Goal: Task Accomplishment & Management: Use online tool/utility

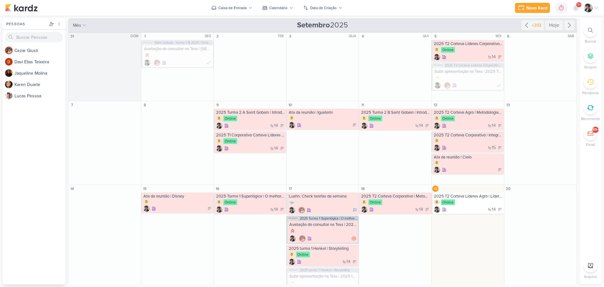
drag, startPoint x: 436, startPoint y: 10, endPoint x: 430, endPoint y: 10, distance: 6.3
click at [439, 10] on div "Novo Kard Ctrl + k 0h0m Sessão desligada... Hoje 0h0m Semana 0h0m Mês 0h0m" at bounding box center [302, 8] width 594 height 16
click at [579, 6] on span "9+" at bounding box center [578, 4] width 3 height 5
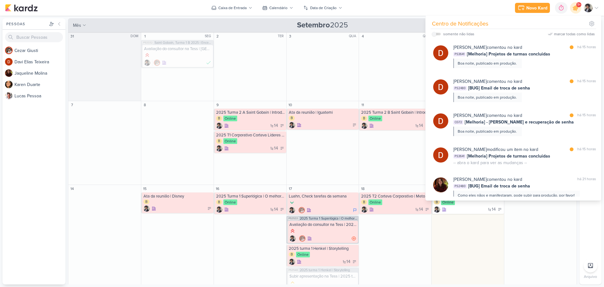
click at [409, 9] on div "Novo Kard Ctrl + k 0h0m Sessão desligada... Hoje 0h0m Semana 0h0m Mês 0h0m" at bounding box center [302, 8] width 594 height 16
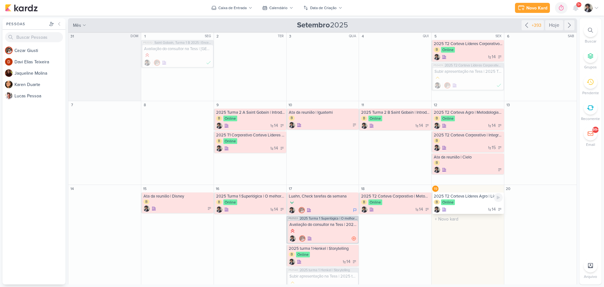
click at [467, 204] on div "B Online" at bounding box center [468, 202] width 69 height 6
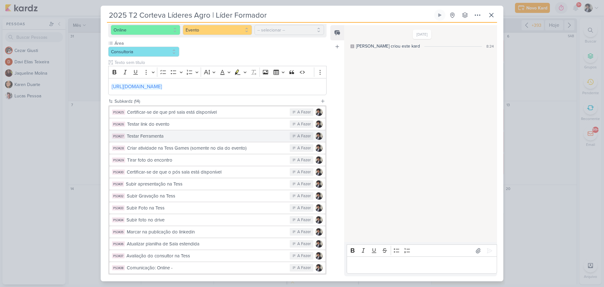
scroll to position [94, 0]
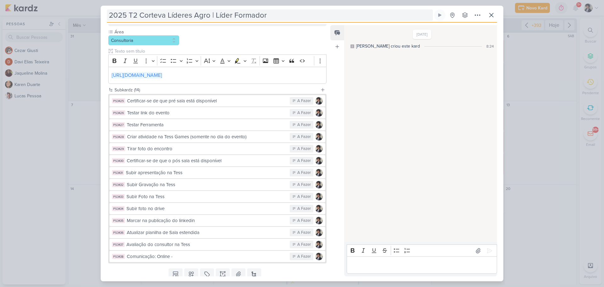
click at [211, 19] on input "2025 T2 Corteva Líderes Agro | Líder Formador" at bounding box center [270, 14] width 326 height 11
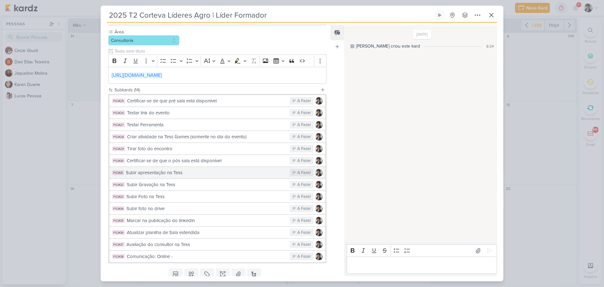
click at [184, 175] on div "Subir apresentação na Tess" at bounding box center [206, 172] width 161 height 7
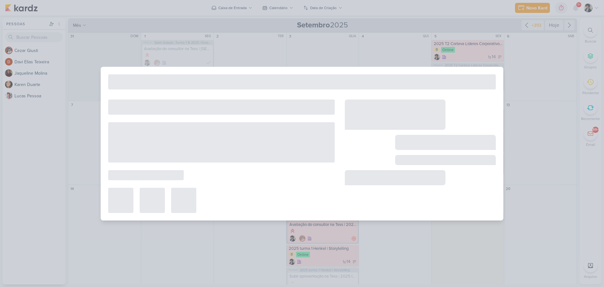
type input "Subir apresentação na Tess"
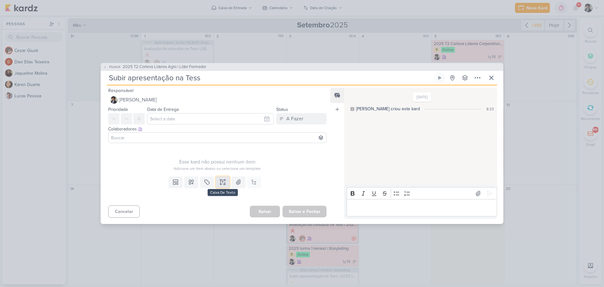
click at [221, 181] on icon at bounding box center [223, 182] width 6 height 6
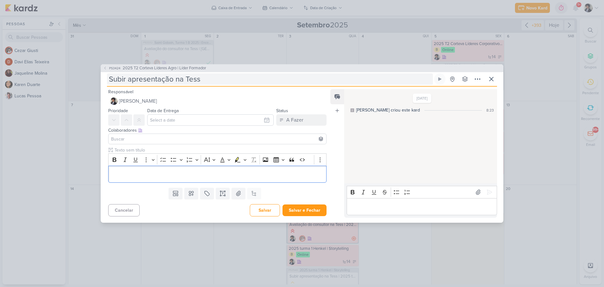
click at [212, 77] on input "Subir apresentação na Tess" at bounding box center [270, 78] width 326 height 11
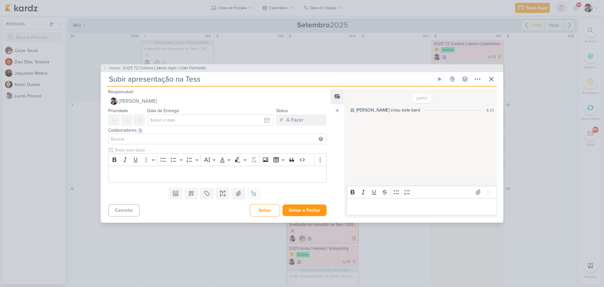
click at [212, 77] on input "Subir apresentação na Tess" at bounding box center [270, 78] width 326 height 11
type input "Subir apresentação na Tess"
type input "Subir apresentação na Tess |"
paste input "2025 T2 Corteva Líderes Agro | Líder Formador"
type input "Subir apresentação na Tess | 2025 T2 Corteva Líderes Agro | Líder Formador"
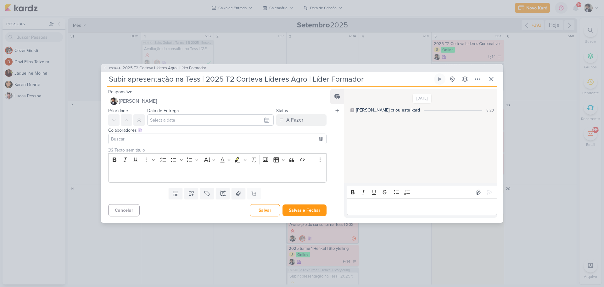
type input "Subir apresentação na Tess | 2025 T2 Corteva Líderes Agro | Líder Formador"
click at [187, 118] on input "text" at bounding box center [210, 119] width 126 height 11
click at [253, 172] on div "19" at bounding box center [255, 170] width 10 height 9
type input "19 de setembro de 2025 às 23:59"
click at [163, 138] on input at bounding box center [217, 139] width 215 height 8
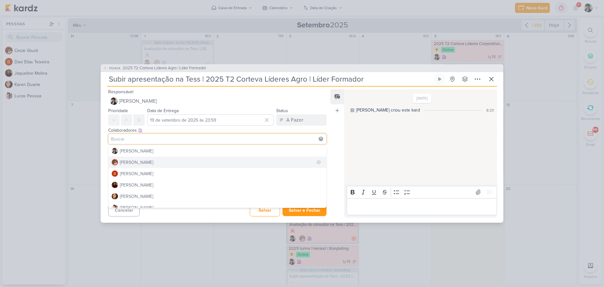
click at [149, 160] on button "[PERSON_NAME]" at bounding box center [218, 161] width 218 height 11
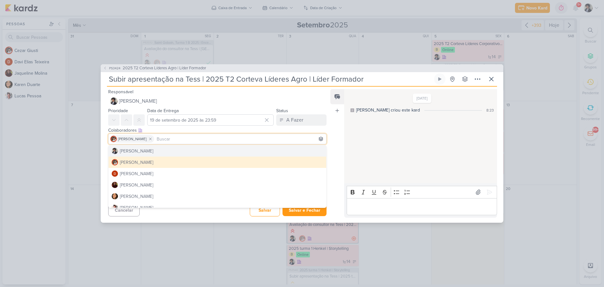
click at [104, 151] on div "Clique para deixar o item visível somente à membros da sua organização Rich Tex…" at bounding box center [215, 166] width 228 height 38
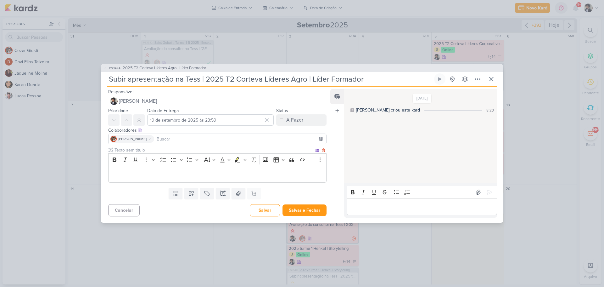
click at [128, 172] on p "Editor editing area: main" at bounding box center [217, 174] width 211 height 8
click at [126, 119] on icon at bounding box center [126, 119] width 5 height 5
click at [303, 206] on button "Salvar e Fechar" at bounding box center [305, 210] width 44 height 12
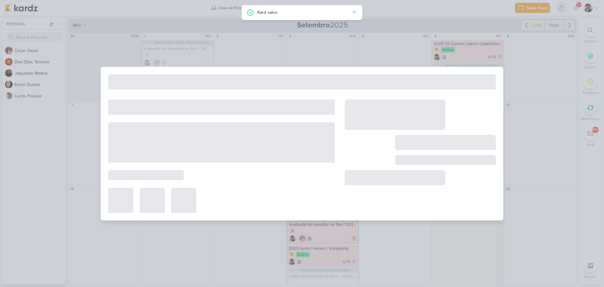
type input "2025 T2 Corteva Líderes Agro | Líder Formador"
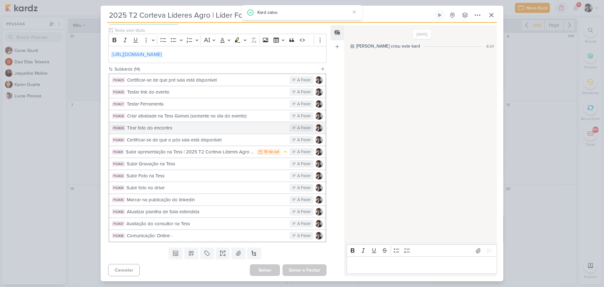
scroll to position [116, 0]
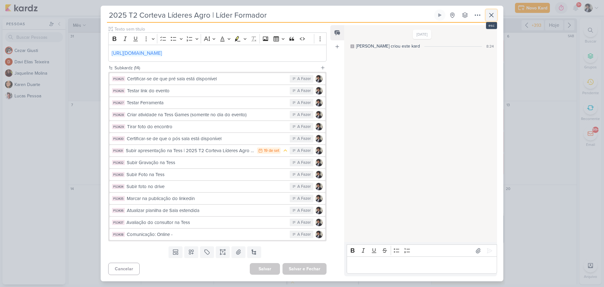
click at [492, 17] on icon at bounding box center [492, 15] width 8 height 8
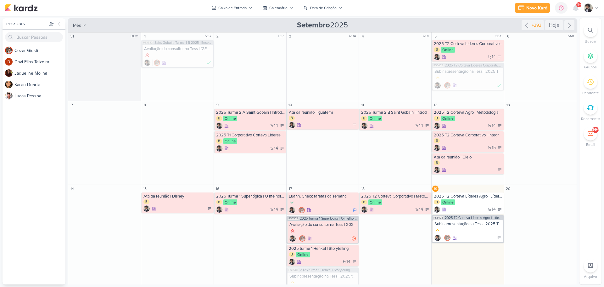
click at [443, 11] on div "Novo Kard Ctrl + k 0h0m Sessão desligada... Hoje 0h0m Semana 0h0m Mês 0h0m" at bounding box center [302, 8] width 594 height 16
click at [417, 9] on div "Novo Kard Ctrl + k 0h0m Sessão desligada... Hoje 0h0m Semana 0h0m Mês 0h0m" at bounding box center [302, 8] width 594 height 16
click at [454, 9] on div "Novo Kard Ctrl + k 0h0m Sessão desligada... Hoje 0h0m Semana 0h0m Mês 0h0m" at bounding box center [302, 8] width 594 height 16
click at [577, 6] on div "9+" at bounding box center [578, 4] width 5 height 5
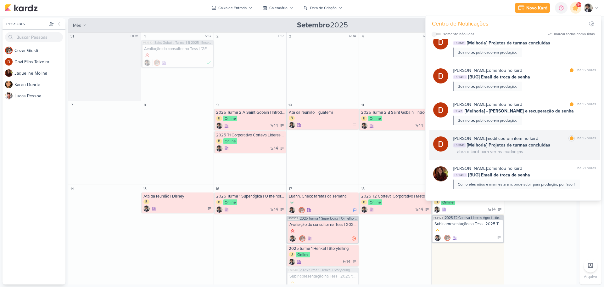
scroll to position [0, 0]
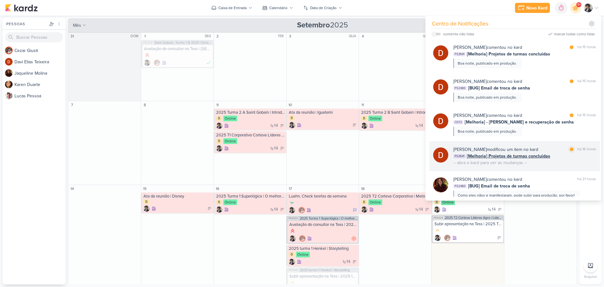
click at [526, 156] on span "[Melhoria] Projetos de turmas concluidas" at bounding box center [508, 156] width 83 height 7
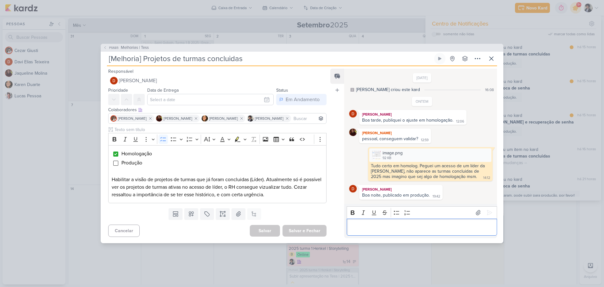
click at [407, 221] on div "Editor editing area: main" at bounding box center [422, 226] width 150 height 17
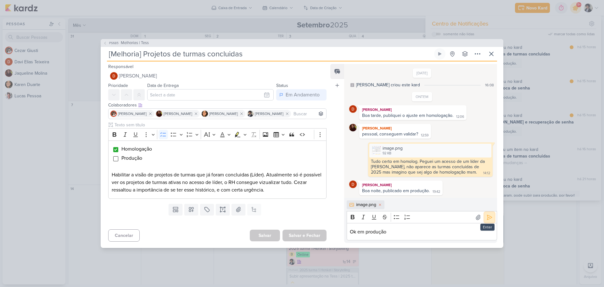
click at [486, 219] on icon at bounding box center [489, 217] width 6 height 6
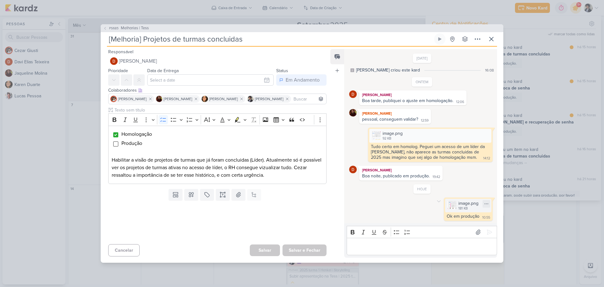
click at [459, 207] on div "181 KB" at bounding box center [468, 208] width 20 height 5
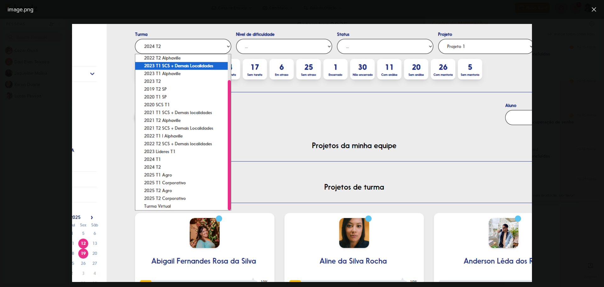
click at [588, 80] on div at bounding box center [302, 153] width 604 height 268
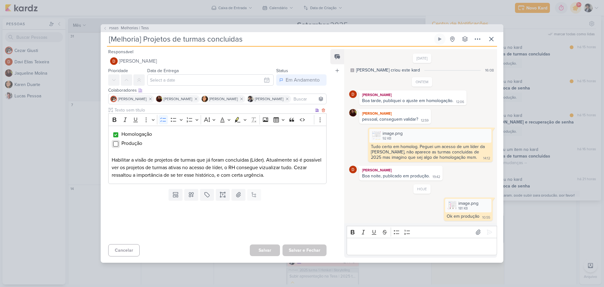
click at [115, 145] on input "Editor editing area: main" at bounding box center [115, 143] width 5 height 5
click at [316, 249] on button "Salvar e Fechar" at bounding box center [305, 250] width 44 height 12
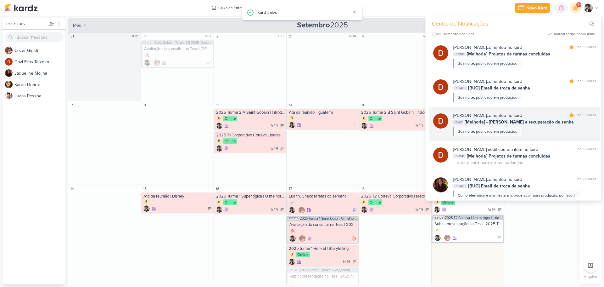
click at [515, 118] on div "[PERSON_NAME] comentou no kard" at bounding box center [487, 115] width 69 height 7
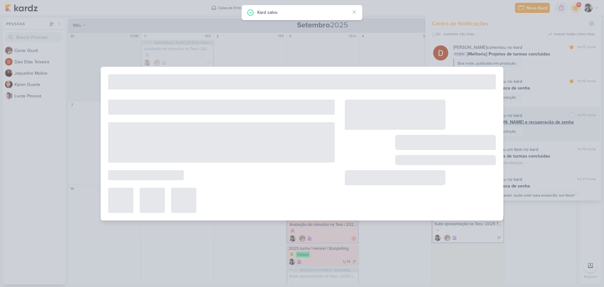
type input "[Melhoria] - [PERSON_NAME] e recuperação de senha"
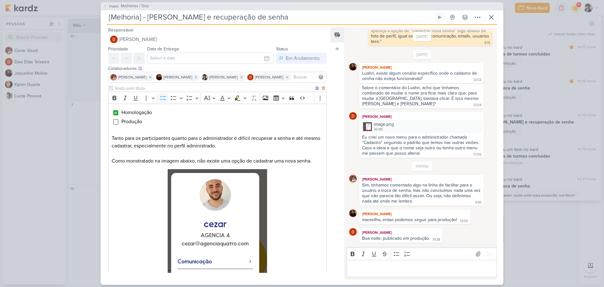
scroll to position [31, 0]
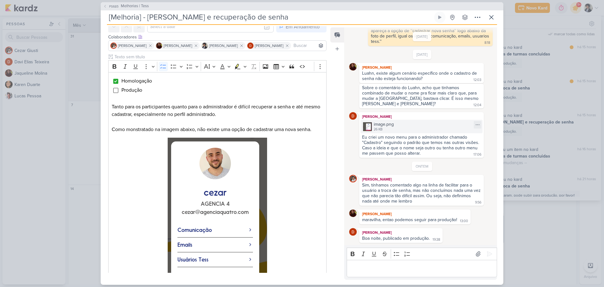
click at [389, 124] on div "image.png" at bounding box center [384, 124] width 20 height 7
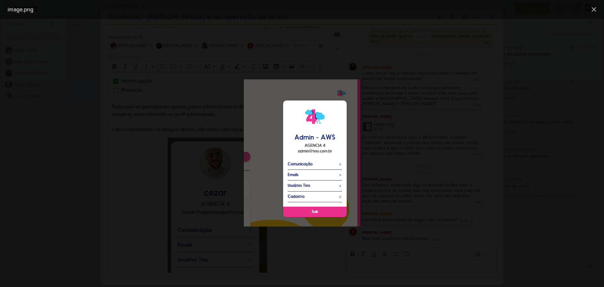
click at [415, 144] on div at bounding box center [302, 153] width 604 height 268
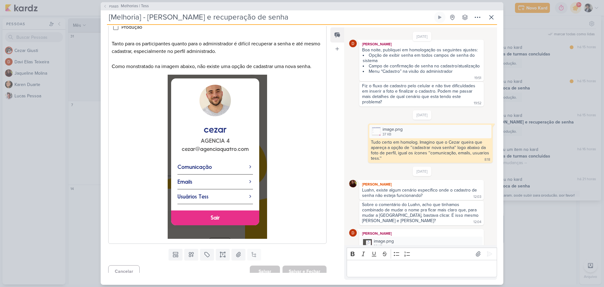
scroll to position [68, 0]
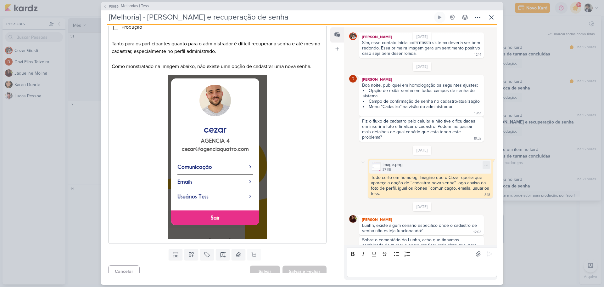
click at [393, 167] on div "image.png" at bounding box center [393, 164] width 20 height 7
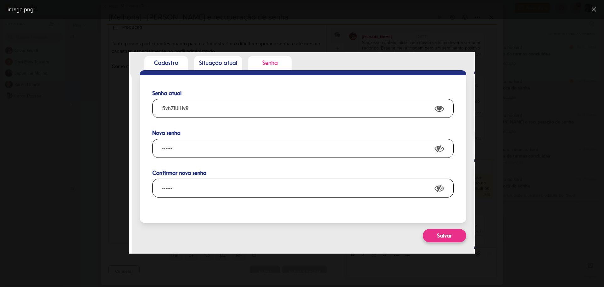
click at [536, 134] on div at bounding box center [302, 153] width 604 height 268
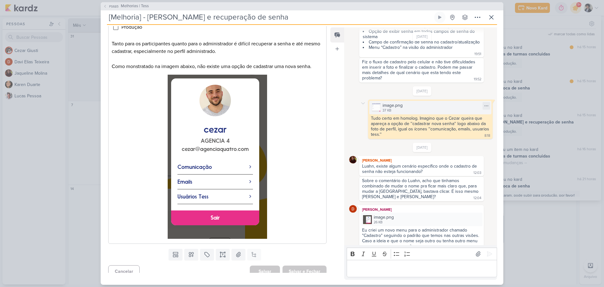
scroll to position [131, 0]
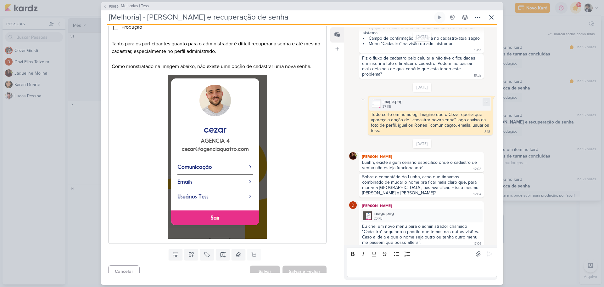
click at [384, 109] on div "37 KB" at bounding box center [393, 106] width 20 height 5
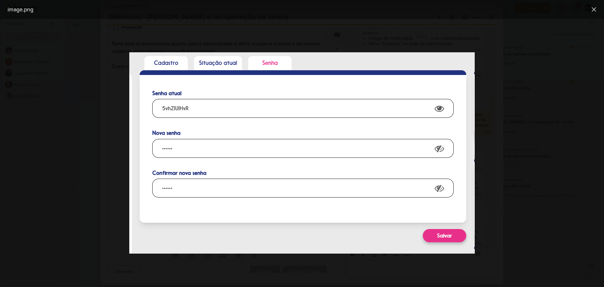
click at [94, 121] on div at bounding box center [302, 153] width 604 height 268
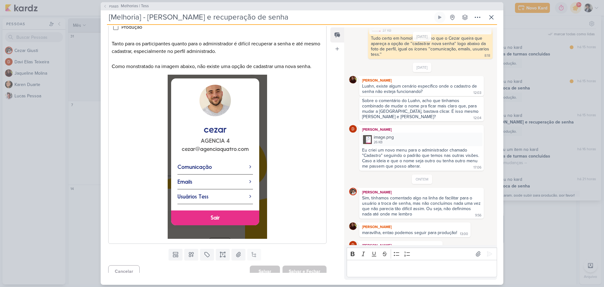
scroll to position [225, 0]
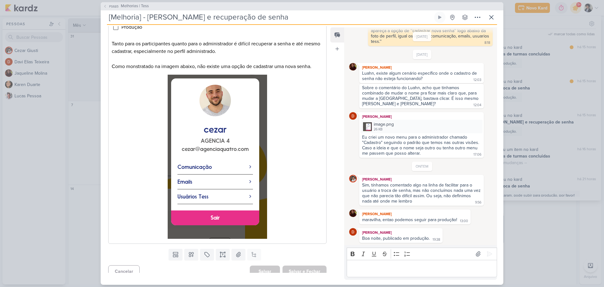
click at [406, 264] on div "Editor editing area: main" at bounding box center [422, 268] width 150 height 17
click at [397, 269] on p "Editor editing area: main" at bounding box center [422, 268] width 144 height 8
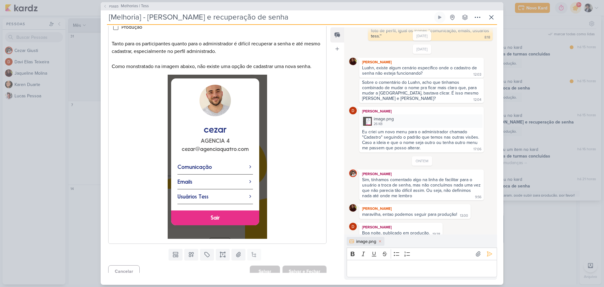
scroll to position [236, 0]
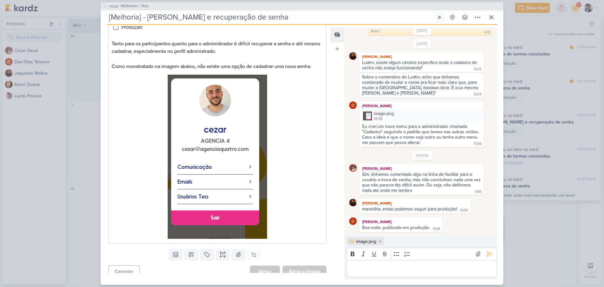
click at [392, 270] on p "Editor editing area: main" at bounding box center [422, 268] width 144 height 8
click at [406, 270] on p "Tudo certo em prdução" at bounding box center [422, 268] width 144 height 8
click at [387, 267] on p "Tudo certo em prdução" at bounding box center [422, 268] width 144 height 8
click at [415, 269] on p "Tudo certo em produção" at bounding box center [422, 268] width 144 height 8
click at [428, 266] on p "Tudo certo em produção" at bounding box center [422, 268] width 144 height 8
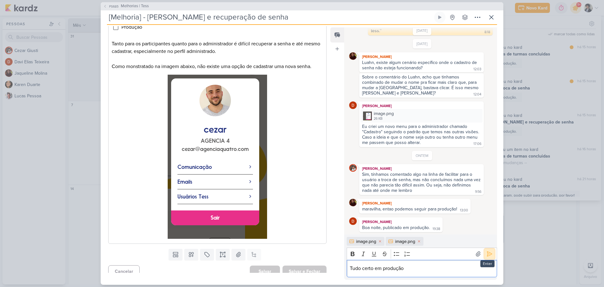
click at [489, 253] on icon at bounding box center [489, 253] width 5 height 5
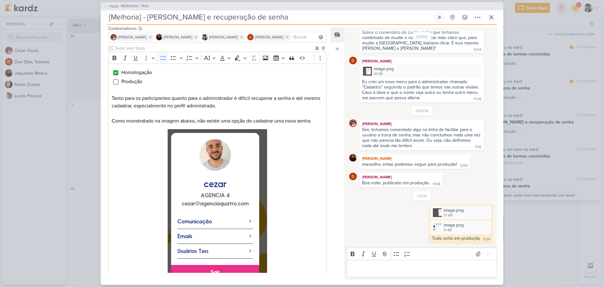
scroll to position [31, 0]
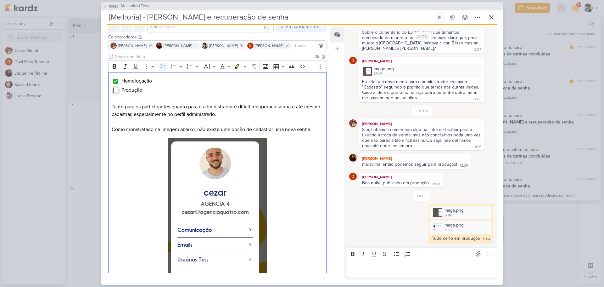
click at [115, 90] on input "Editor editing area: main" at bounding box center [115, 90] width 5 height 5
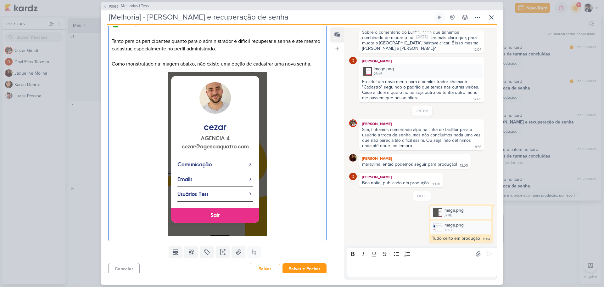
scroll to position [100, 0]
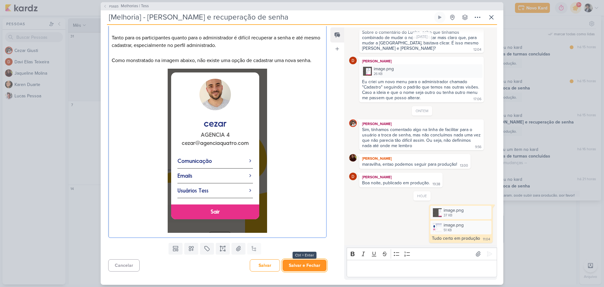
click at [316, 263] on button "Salvar e Fechar" at bounding box center [305, 265] width 44 height 12
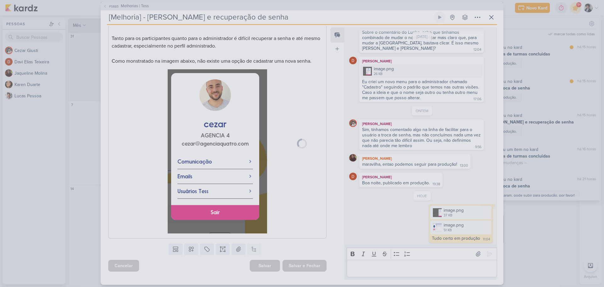
scroll to position [100, 0]
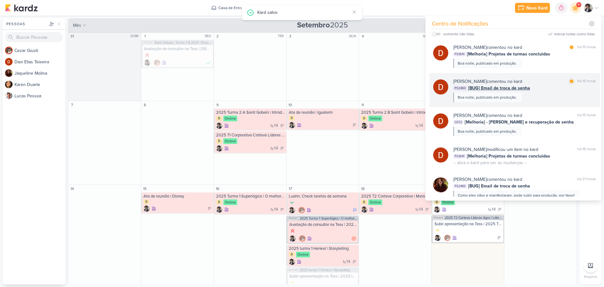
click at [503, 85] on span "[BUG] Email de troca de senha" at bounding box center [499, 88] width 62 height 7
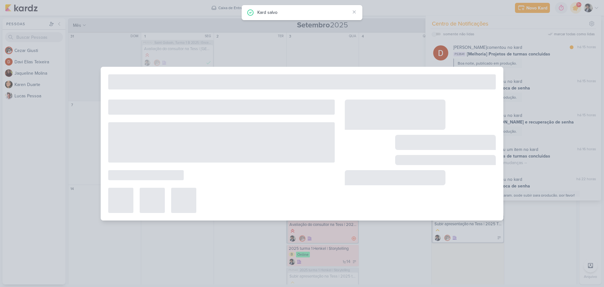
type input "[BUG] Email de troca de senha"
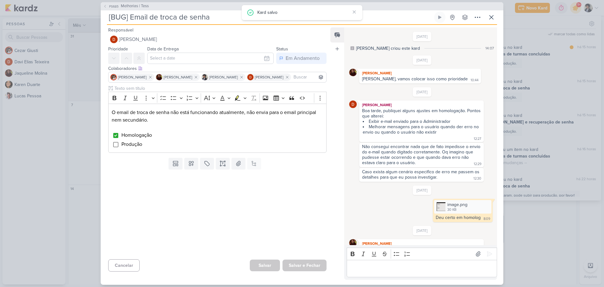
scroll to position [88, 0]
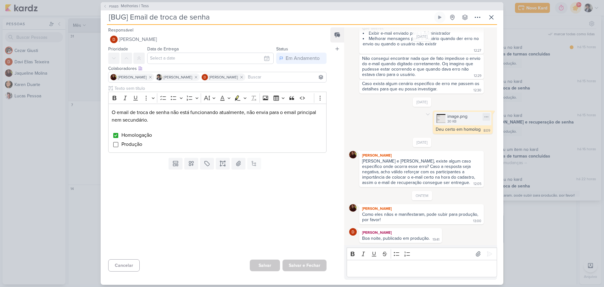
click at [438, 118] on img at bounding box center [441, 118] width 9 height 9
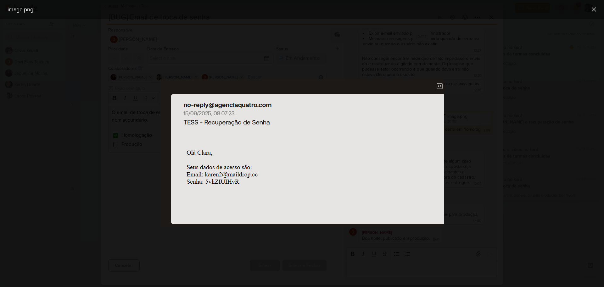
click at [389, 57] on div at bounding box center [302, 153] width 604 height 268
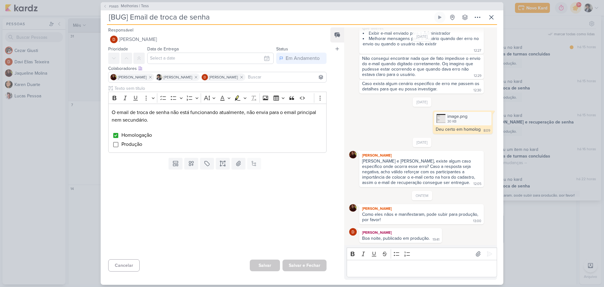
click at [381, 277] on div "Rich Text Editor Bold Italic Underline Strikethrough Bulleted List Numbered Lis…" at bounding box center [420, 262] width 153 height 34
click at [381, 268] on p "Editor editing area: main" at bounding box center [422, 268] width 144 height 8
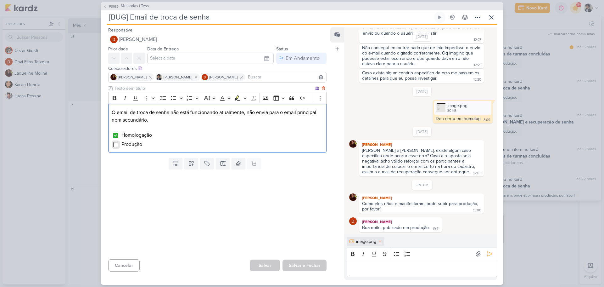
click at [115, 143] on input "Editor editing area: main" at bounding box center [115, 144] width 5 height 5
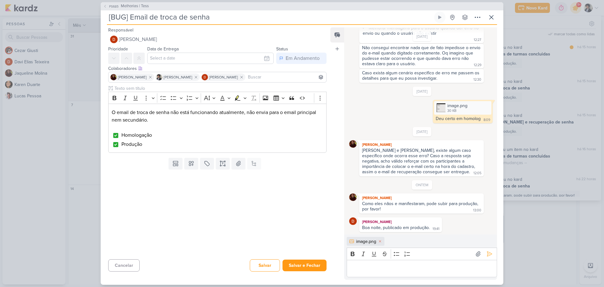
click at [375, 269] on p "Editor editing area: main" at bounding box center [422, 268] width 144 height 8
click at [488, 251] on icon at bounding box center [489, 253] width 6 height 6
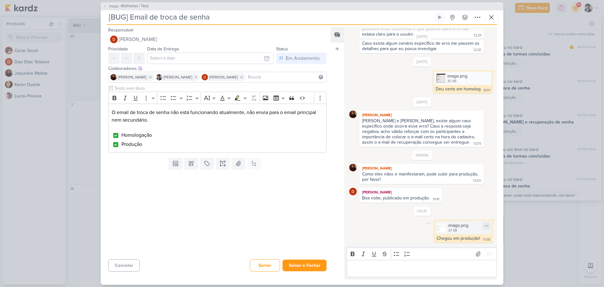
click at [453, 228] on div "37 KB" at bounding box center [458, 230] width 20 height 5
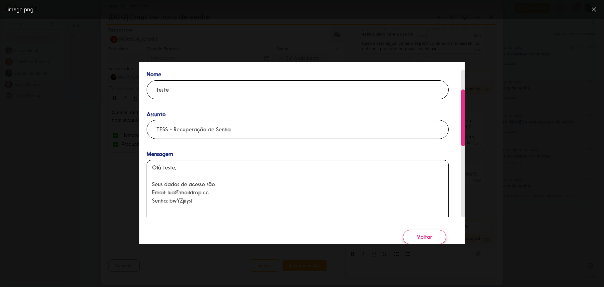
click at [481, 145] on div at bounding box center [302, 153] width 604 height 268
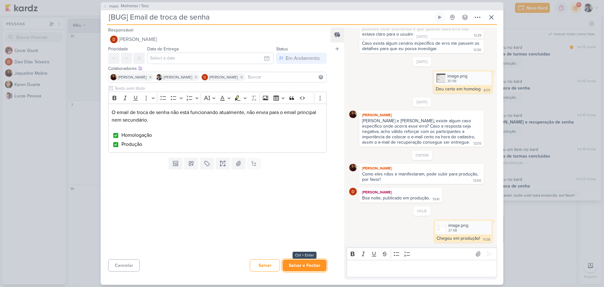
click at [307, 269] on button "Salvar e Fechar" at bounding box center [305, 265] width 44 height 12
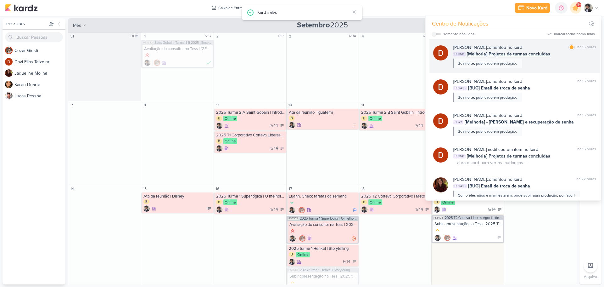
click at [499, 50] on div "[PERSON_NAME] comentou no kard" at bounding box center [487, 47] width 69 height 7
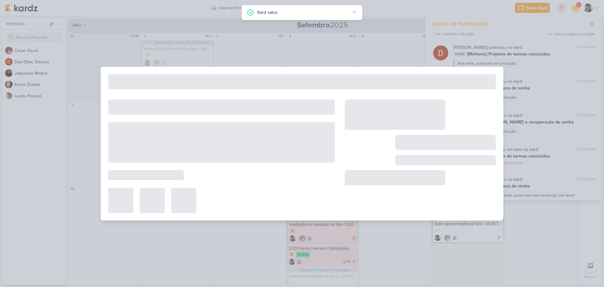
type input "[Melhoria] Projetos de turmas concluidas"
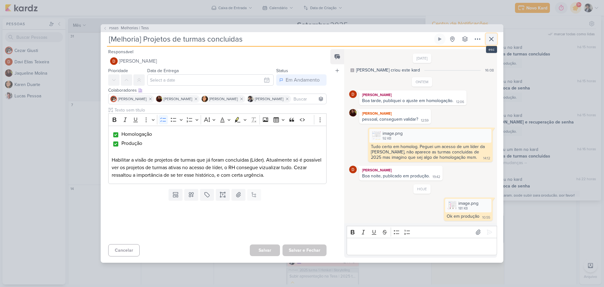
click at [490, 39] on icon at bounding box center [492, 39] width 8 height 8
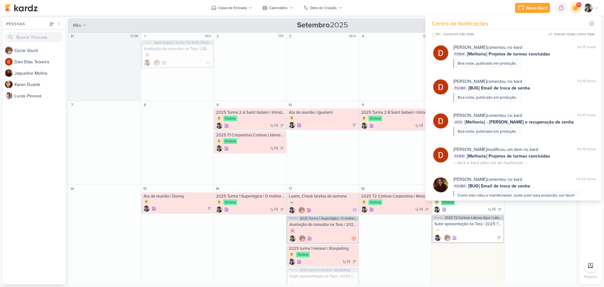
click at [575, 8] on icon at bounding box center [576, 8] width 8 height 8
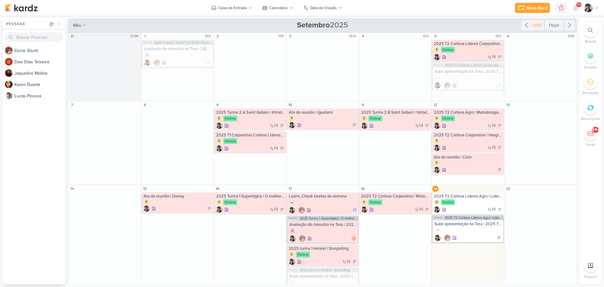
click at [455, 14] on div "Novo Kard Ctrl + k 0h0m Sessão desligada... Hoje 0h0m Semana 0h0m Mês 0h0m" at bounding box center [302, 8] width 594 height 16
